Goal: Transaction & Acquisition: Download file/media

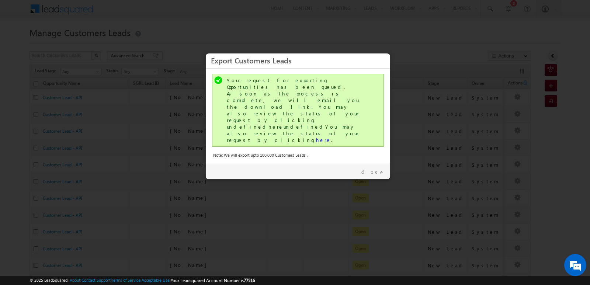
click at [385, 163] on div "Close" at bounding box center [298, 171] width 184 height 16
click at [381, 169] on link "Close" at bounding box center [372, 172] width 23 height 7
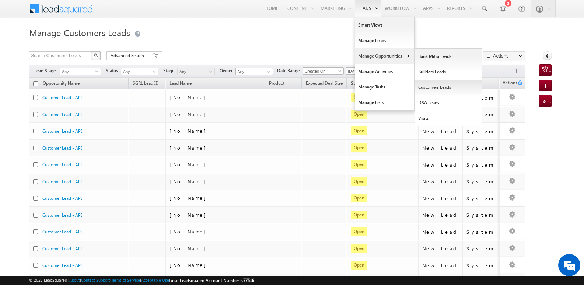
click at [430, 87] on link "Customers Leads" at bounding box center [448, 87] width 67 height 15
click at [428, 88] on link "Customers Leads" at bounding box center [448, 87] width 67 height 15
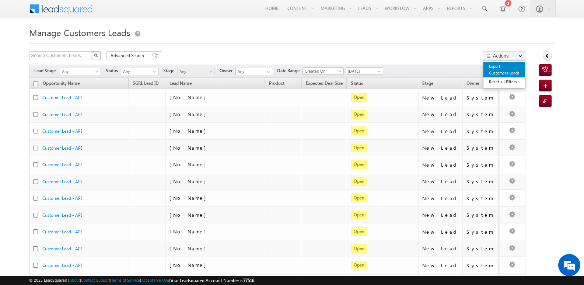
click at [501, 71] on link "Export Customers Leads" at bounding box center [505, 69] width 42 height 15
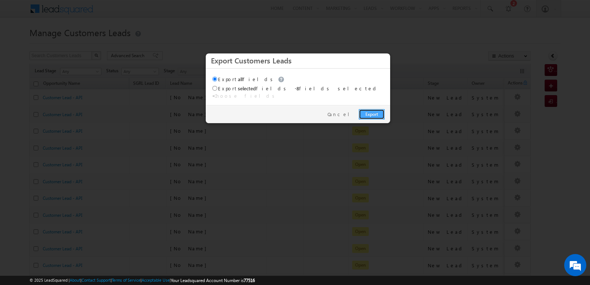
click at [373, 109] on link "Export" at bounding box center [372, 114] width 26 height 10
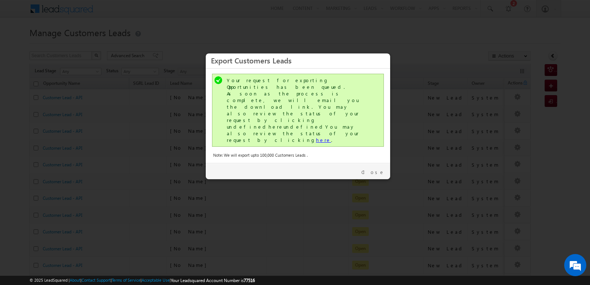
click at [316, 137] on link "here" at bounding box center [323, 140] width 15 height 6
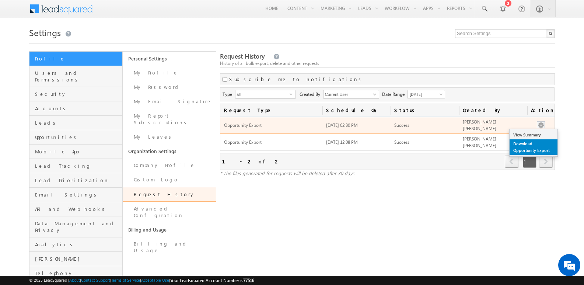
click at [537, 145] on link "Download Opportunity Export" at bounding box center [534, 146] width 48 height 15
